Goal: Transaction & Acquisition: Purchase product/service

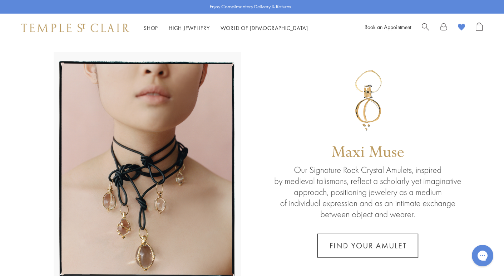
click at [423, 27] on span "Search" at bounding box center [426, 27] width 8 height 8
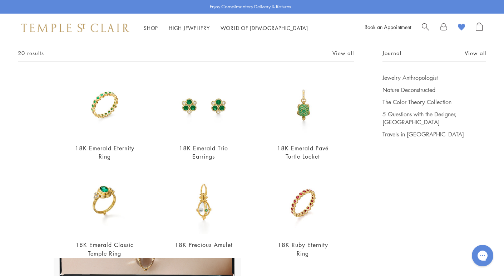
scroll to position [38, 0]
type input "*******"
click at [218, 118] on img at bounding box center [203, 105] width 63 height 63
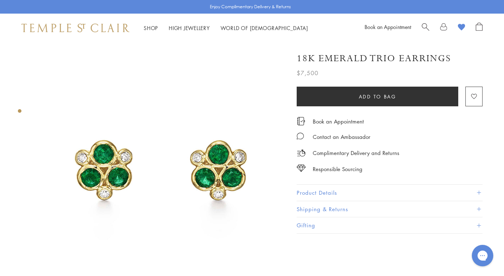
click at [320, 187] on button "Product Details" at bounding box center [390, 193] width 186 height 16
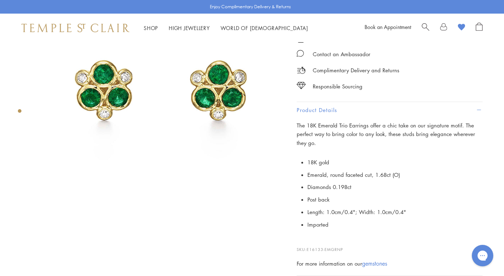
scroll to position [81, 0]
